Goal: Task Accomplishment & Management: Use online tool/utility

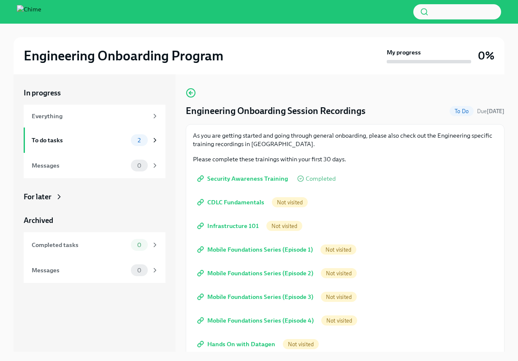
scroll to position [23, 0]
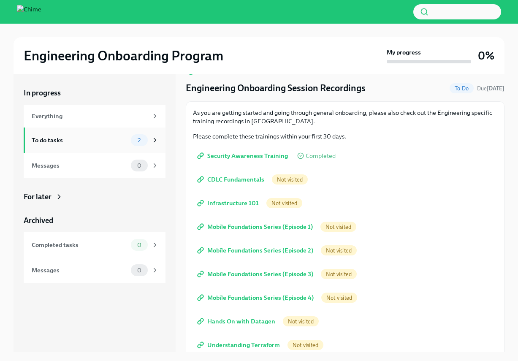
click at [70, 141] on div "To do tasks" at bounding box center [80, 140] width 96 height 9
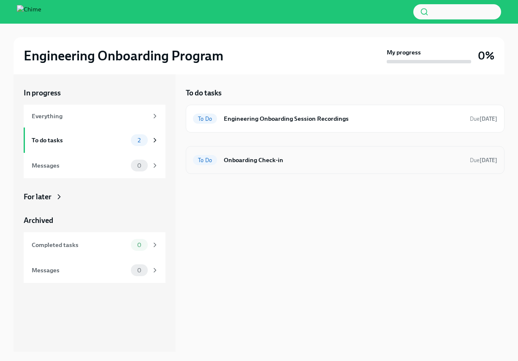
click at [255, 163] on h6 "Onboarding Check-in" at bounding box center [343, 159] width 239 height 9
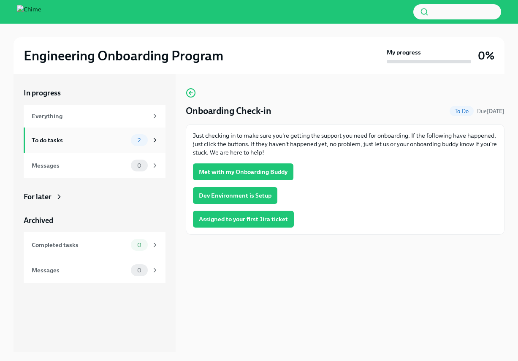
click at [130, 140] on div "To do tasks 2" at bounding box center [95, 140] width 127 height 12
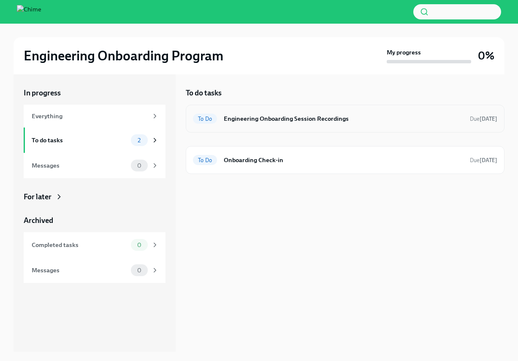
click at [277, 119] on h6 "Engineering Onboarding Session Recordings" at bounding box center [343, 118] width 239 height 9
